Goal: Information Seeking & Learning: Learn about a topic

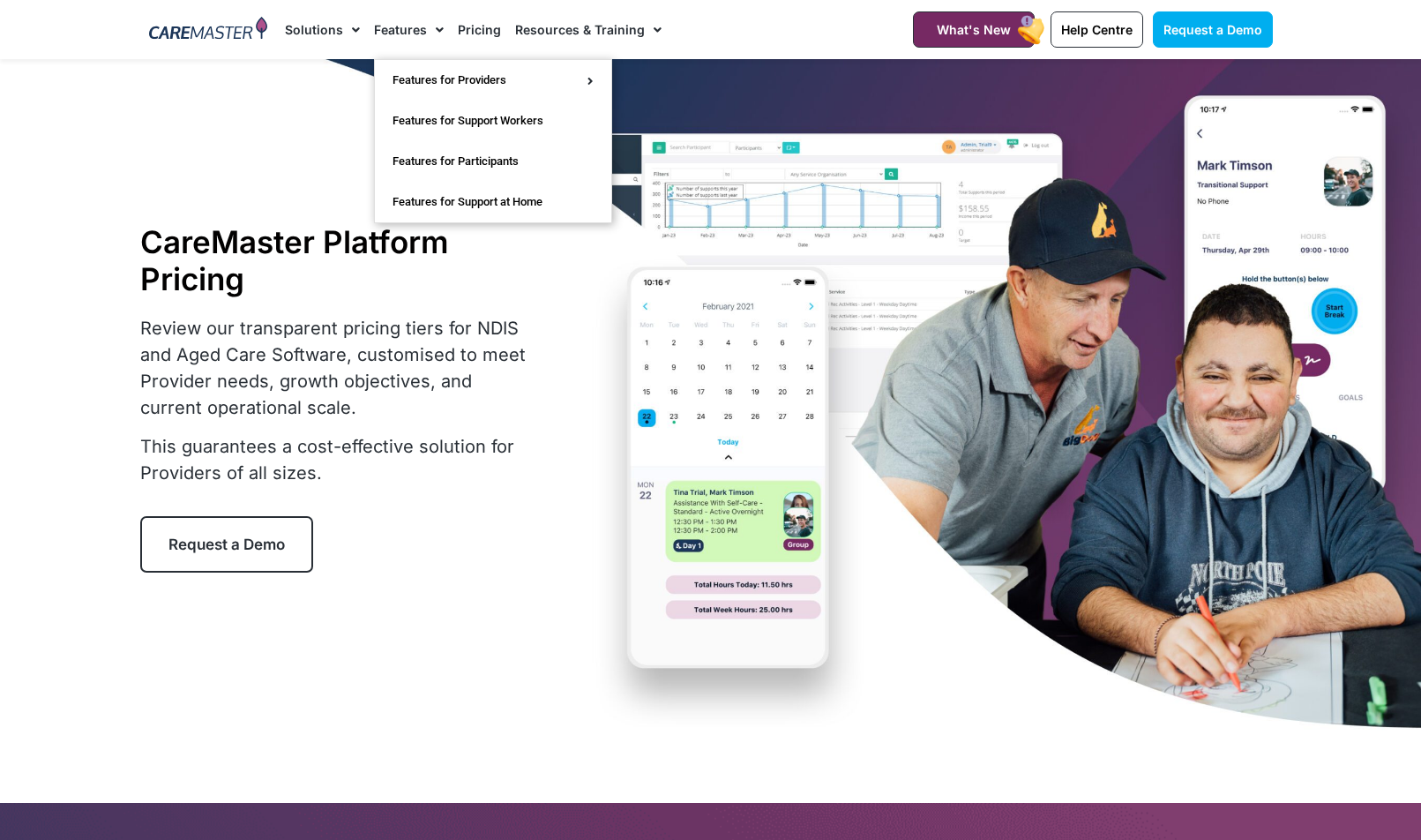
click at [427, 34] on span "Menu" at bounding box center [435, 30] width 17 height 30
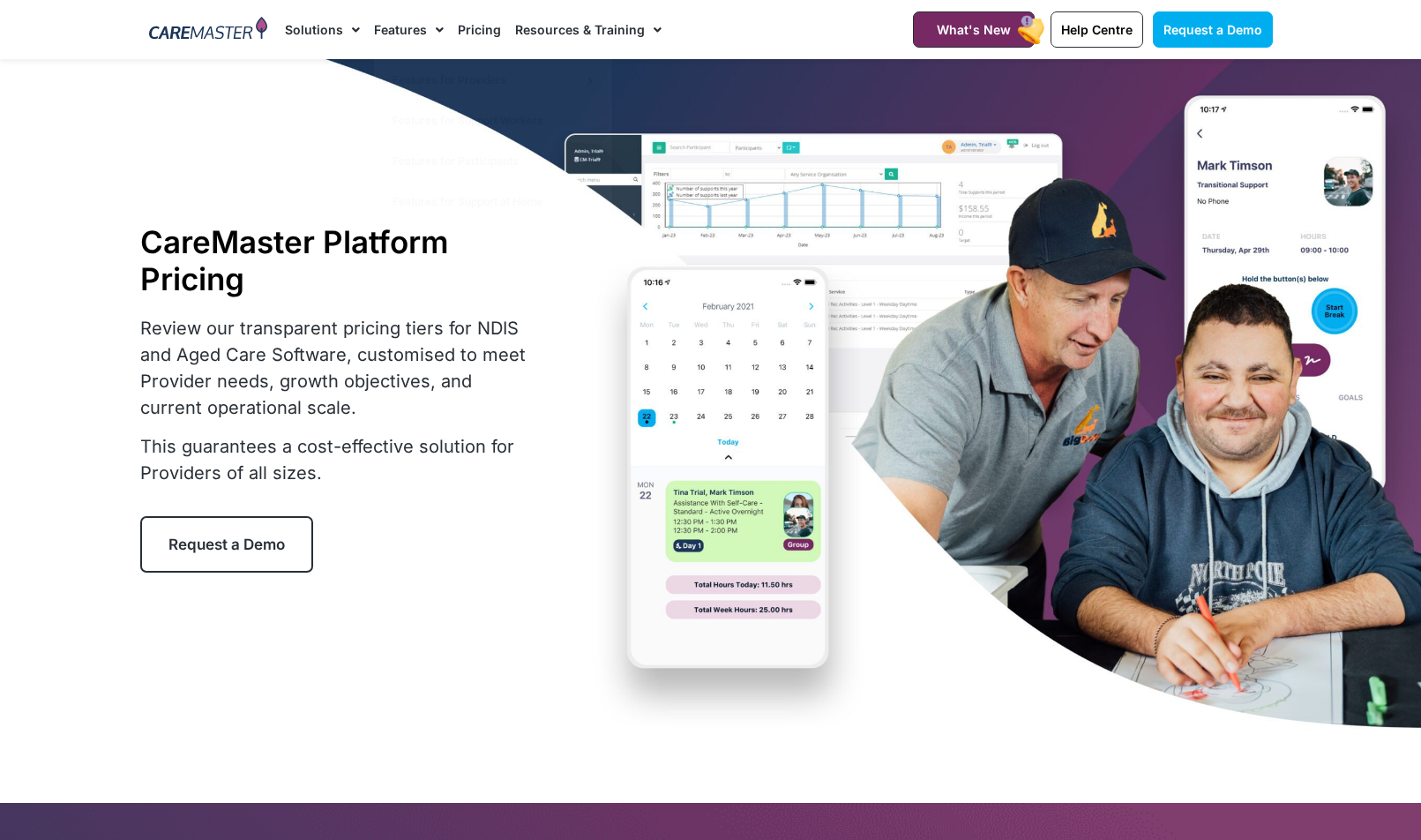
click at [427, 35] on span "Menu" at bounding box center [435, 30] width 17 height 30
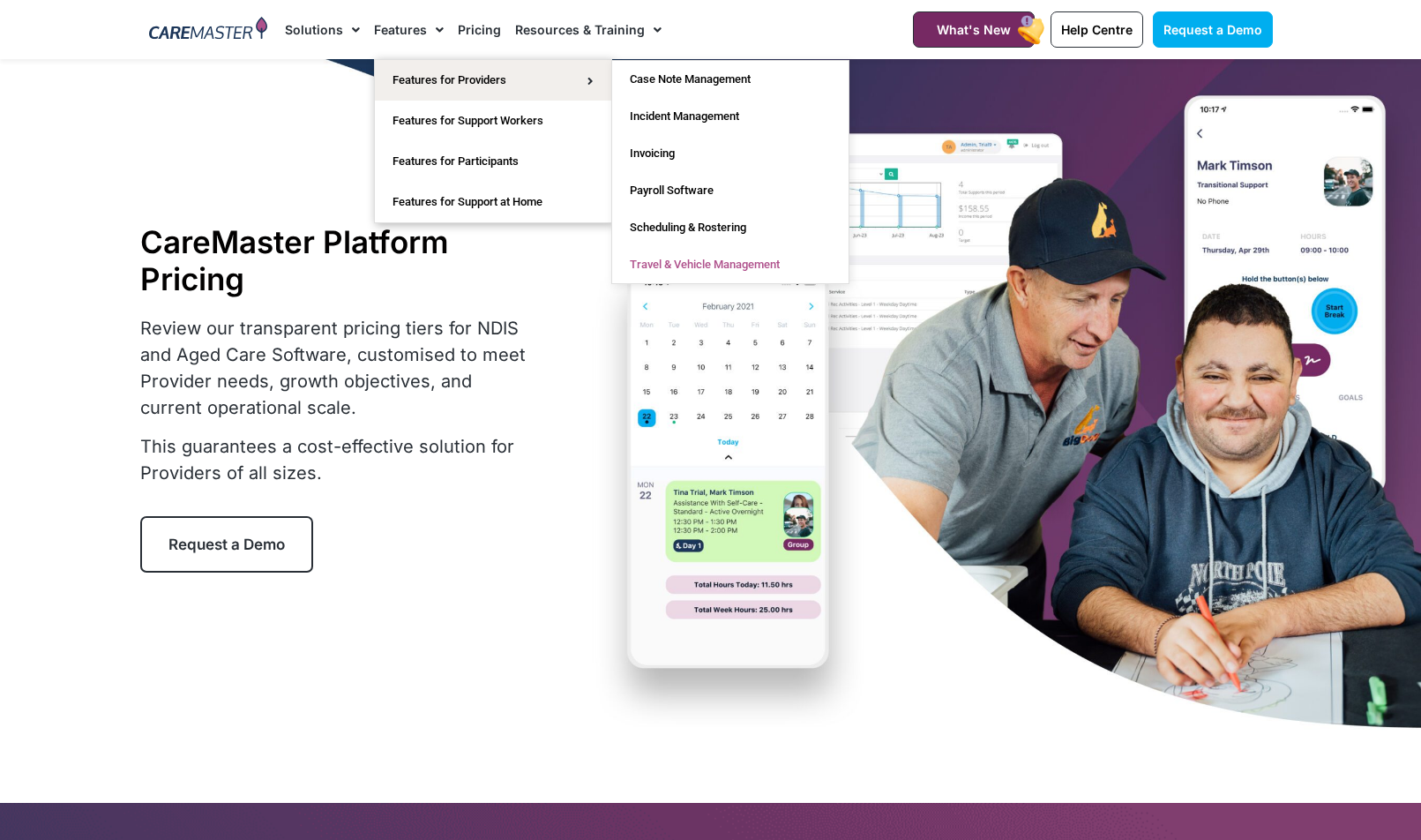
click at [723, 263] on link "Travel & Vehicle Management" at bounding box center [730, 264] width 237 height 37
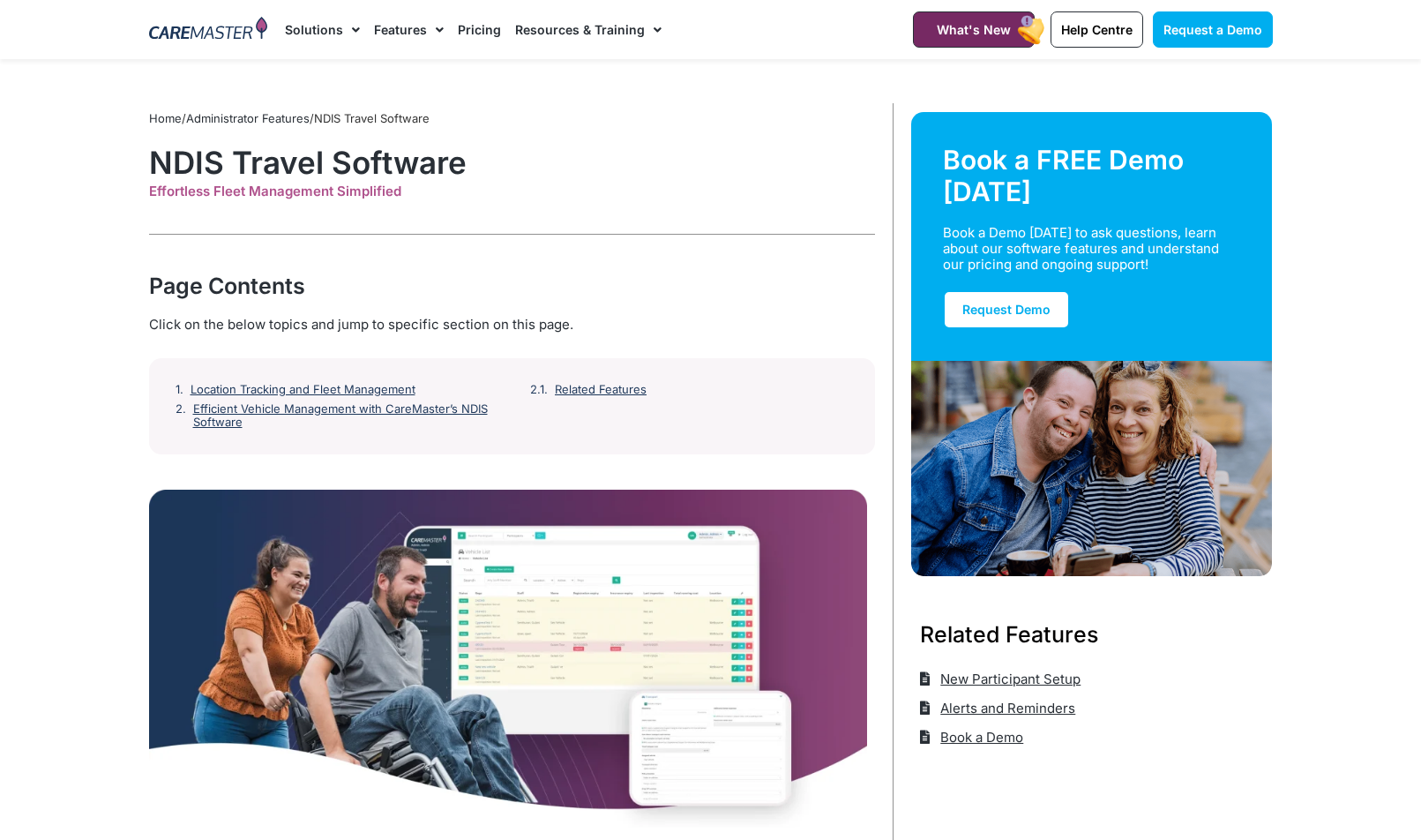
click at [469, 35] on link "Pricing" at bounding box center [479, 29] width 43 height 59
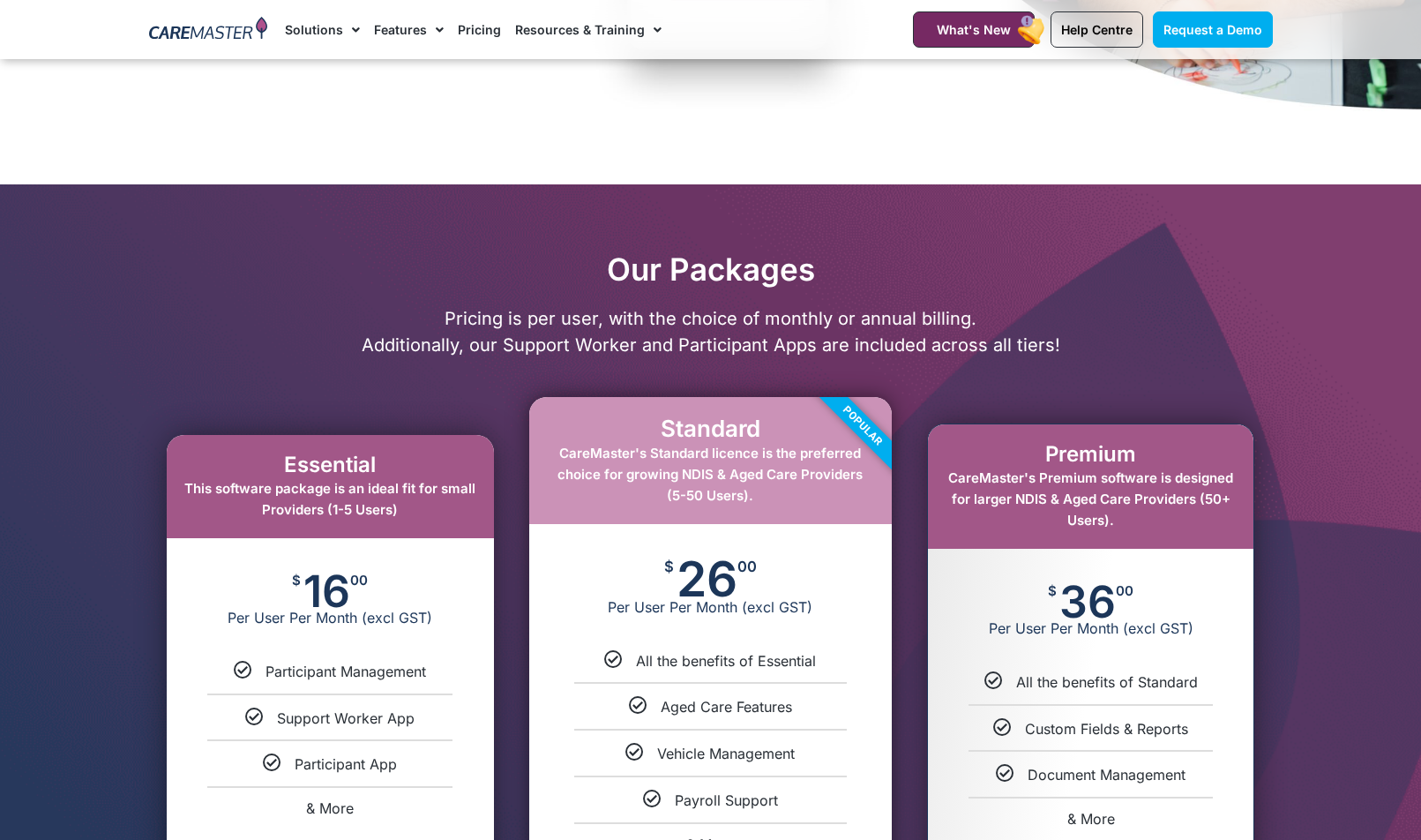
scroll to position [794, 0]
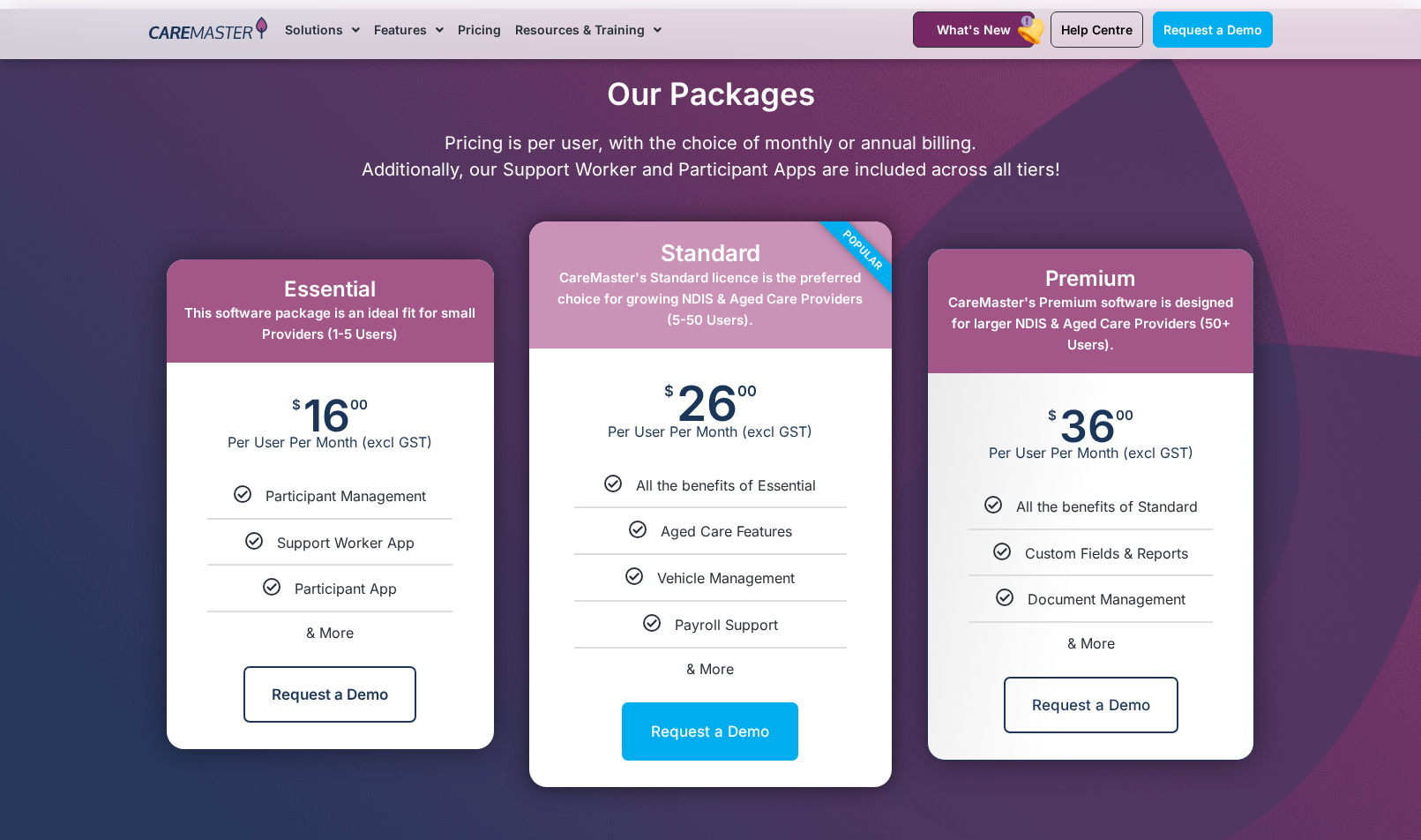
click at [1095, 656] on div "Request a Demo" at bounding box center [1090, 704] width 326 height 109
click at [1095, 649] on span "& More" at bounding box center [1091, 643] width 48 height 18
select select "***"
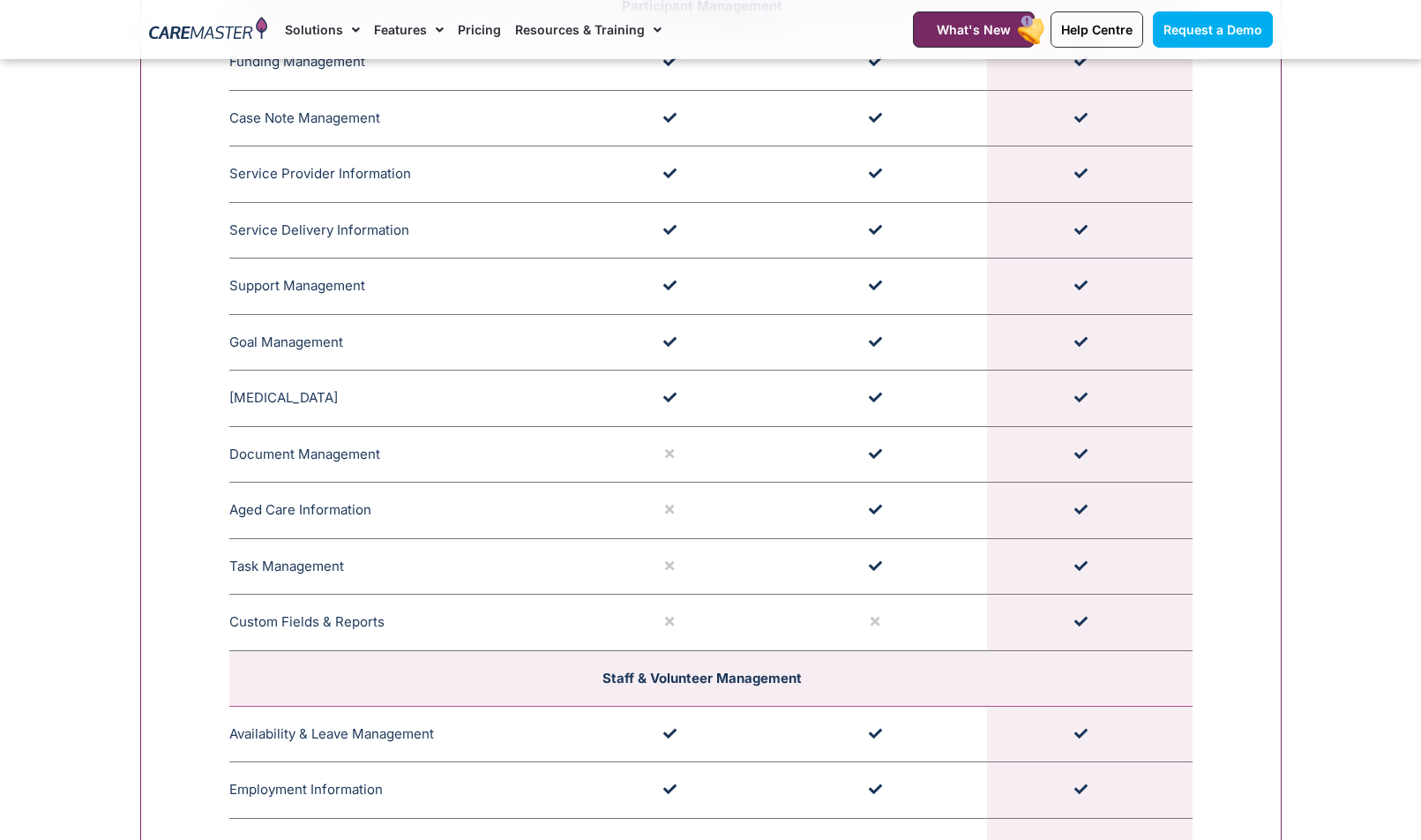
scroll to position [1349, 0]
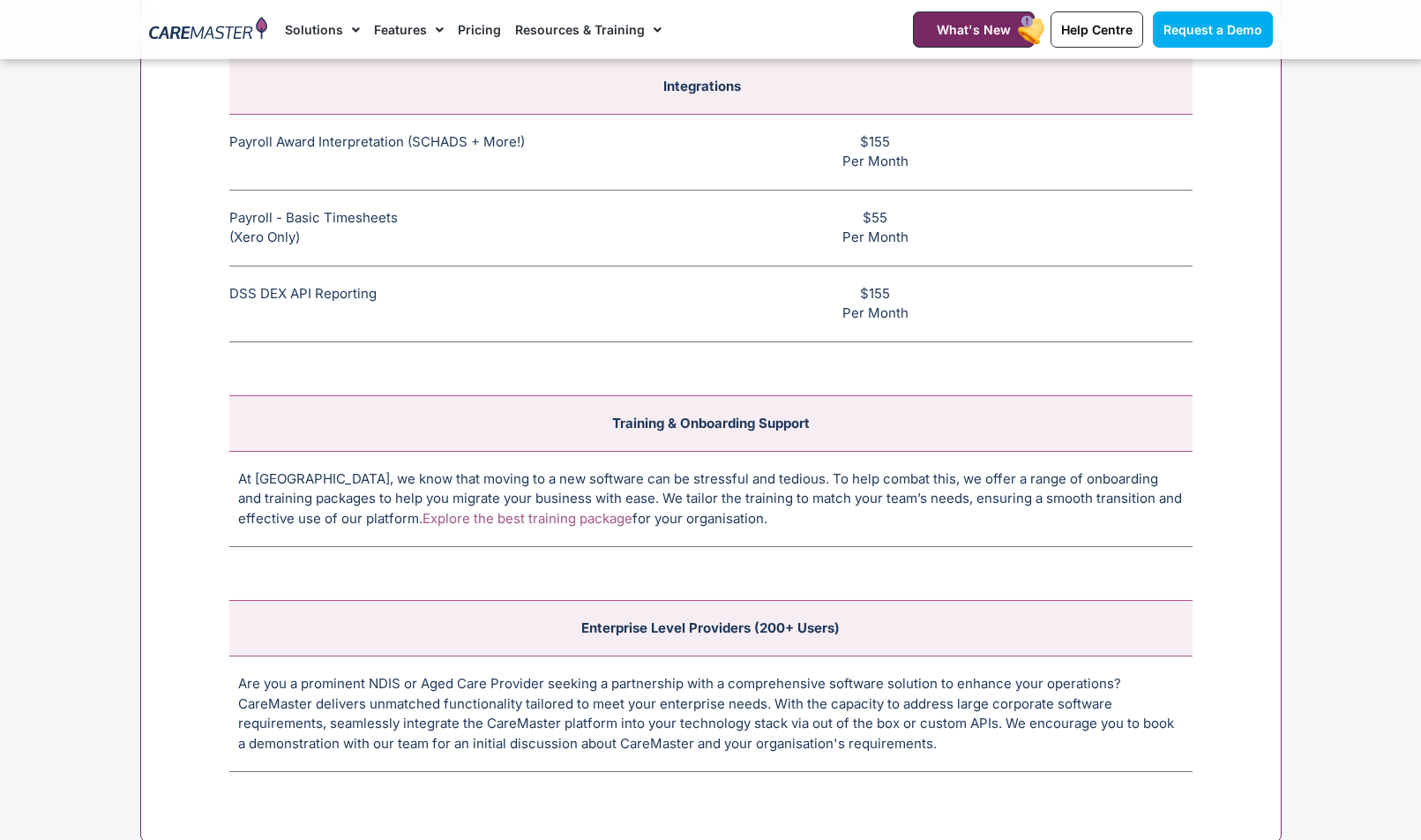
scroll to position [6731, 0]
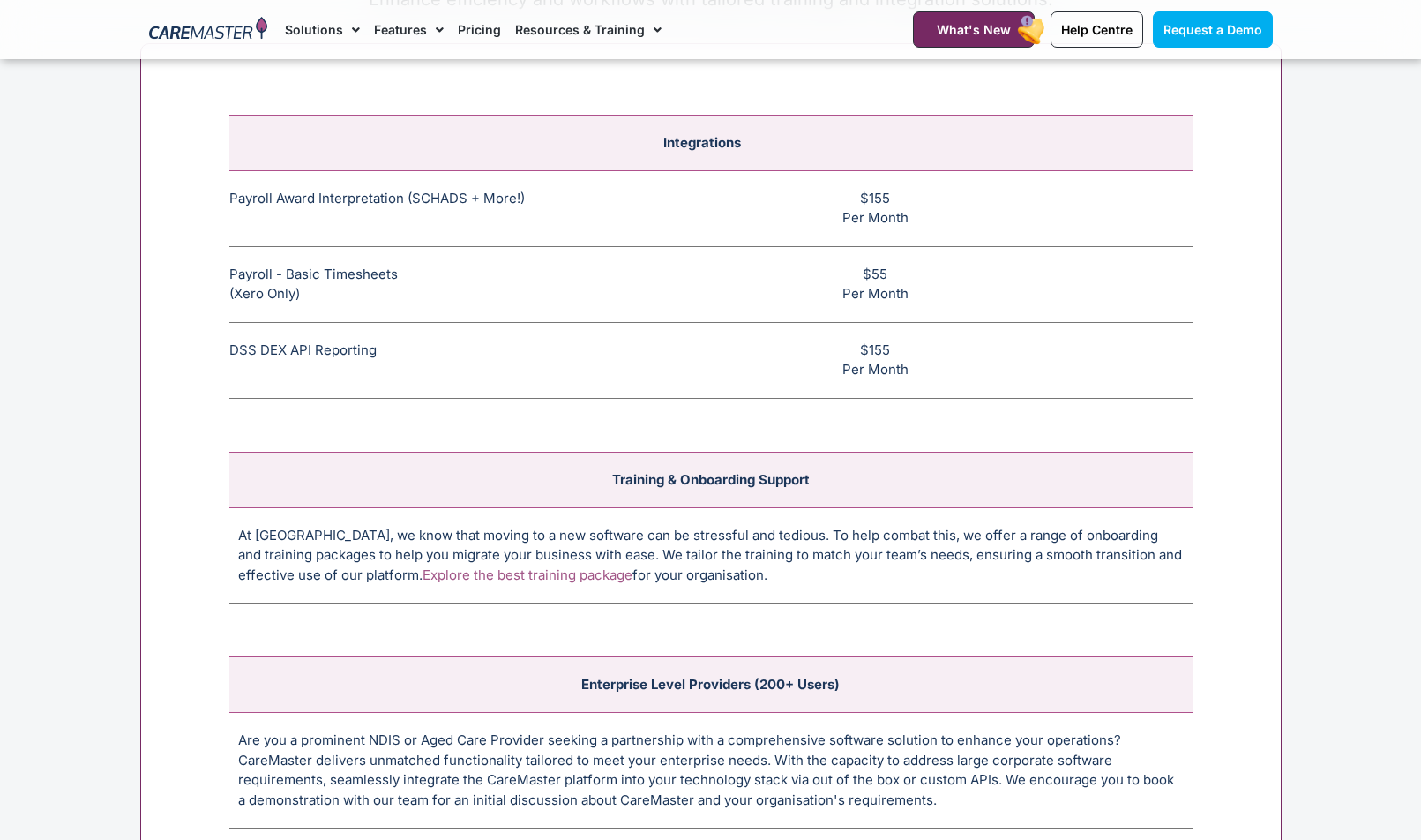
click at [491, 574] on link "Explore the best training package" at bounding box center [527, 575] width 210 height 17
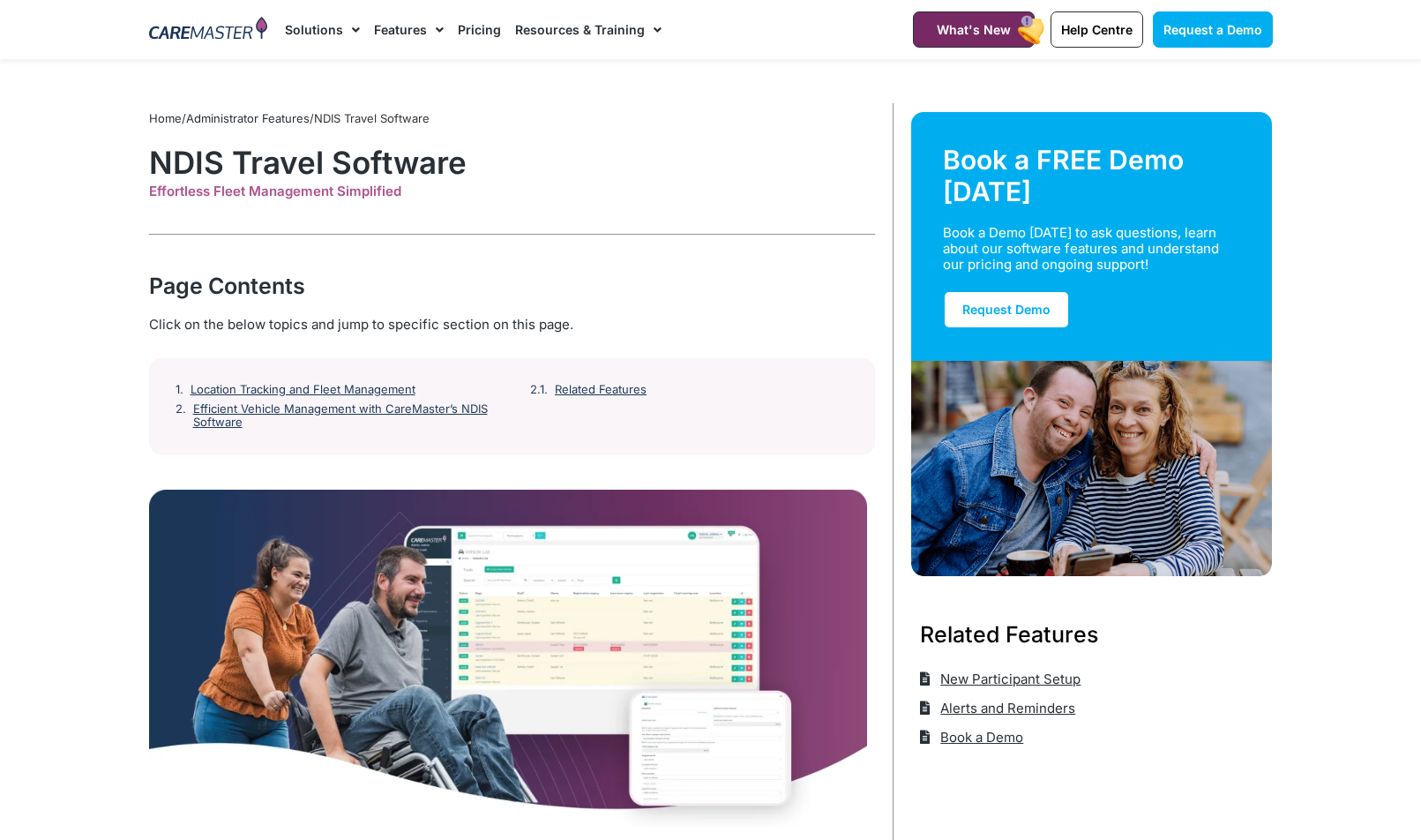
click at [479, 35] on link "Pricing" at bounding box center [479, 29] width 43 height 59
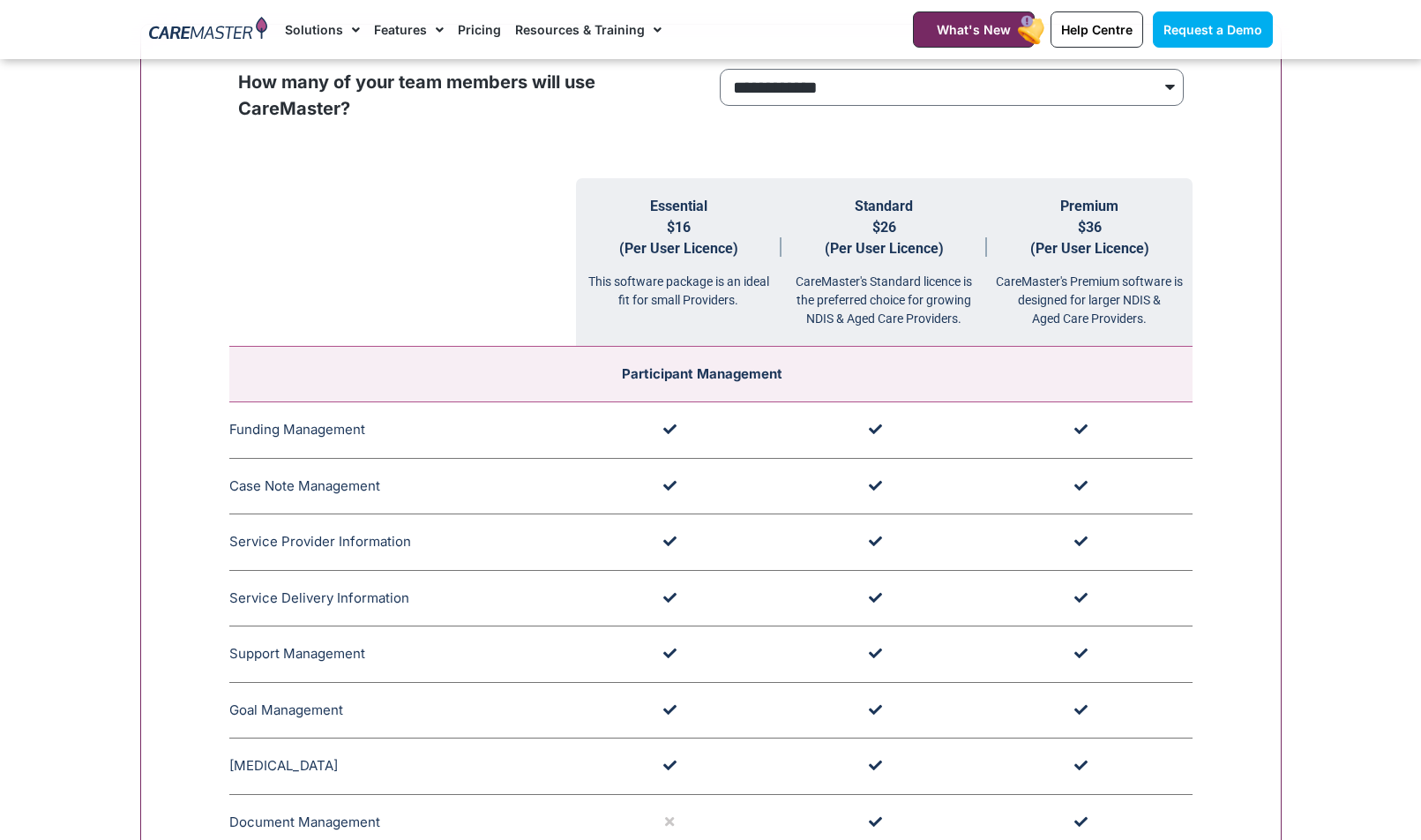
scroll to position [1500, 0]
